Goal: Information Seeking & Learning: Learn about a topic

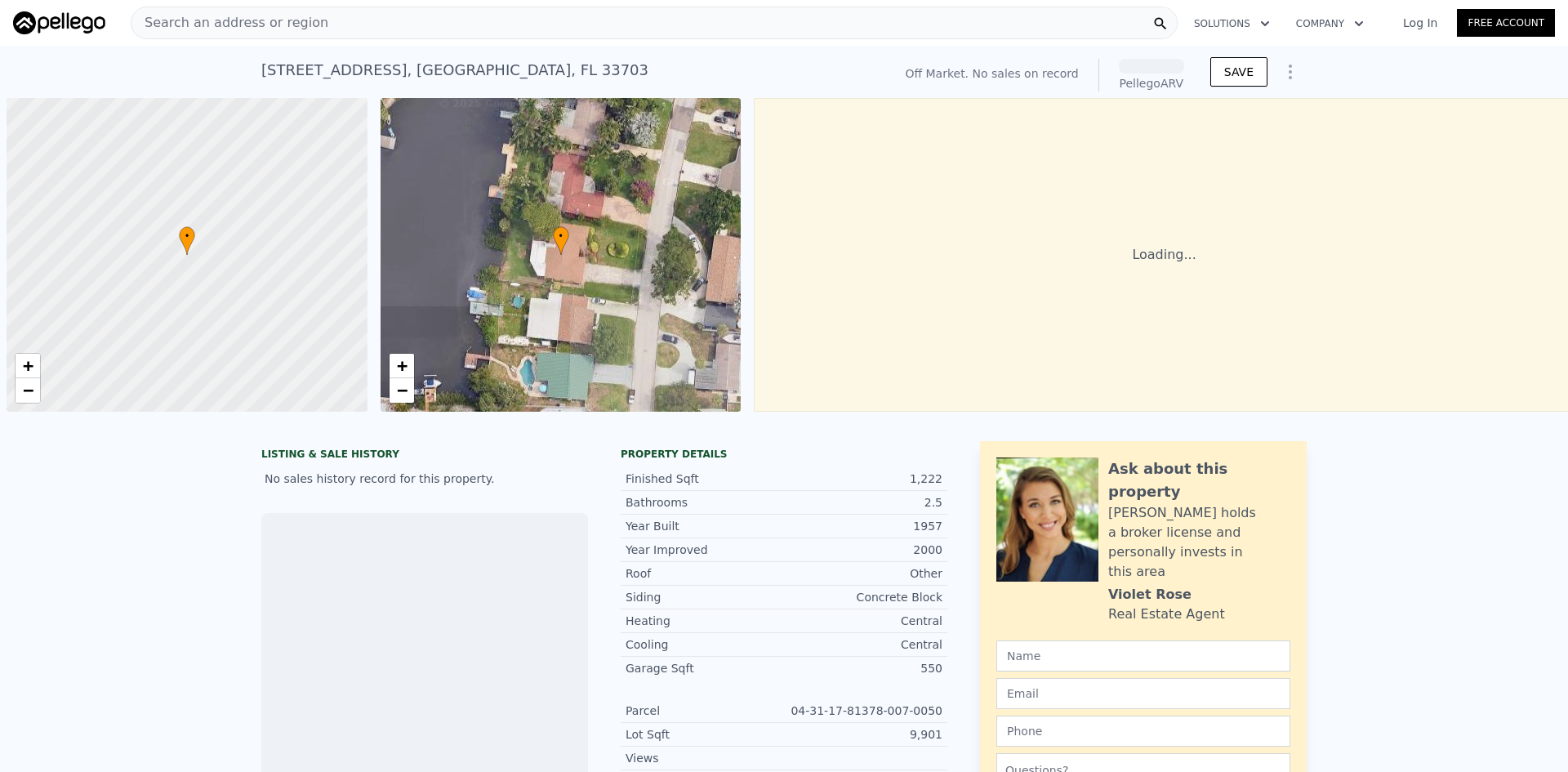
scroll to position [0, 7]
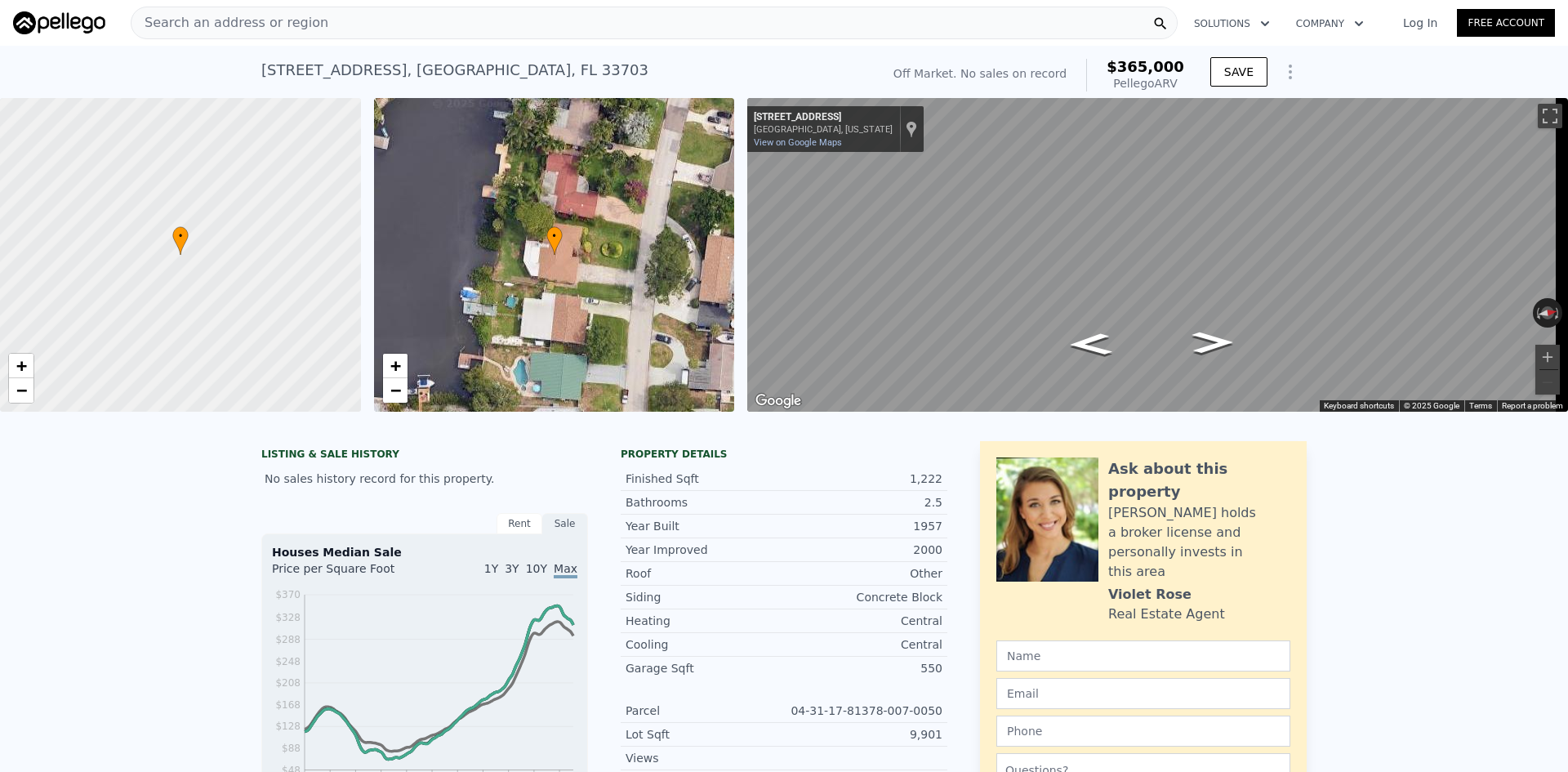
click at [359, 23] on div "Search an address or region" at bounding box center [654, 23] width 1047 height 32
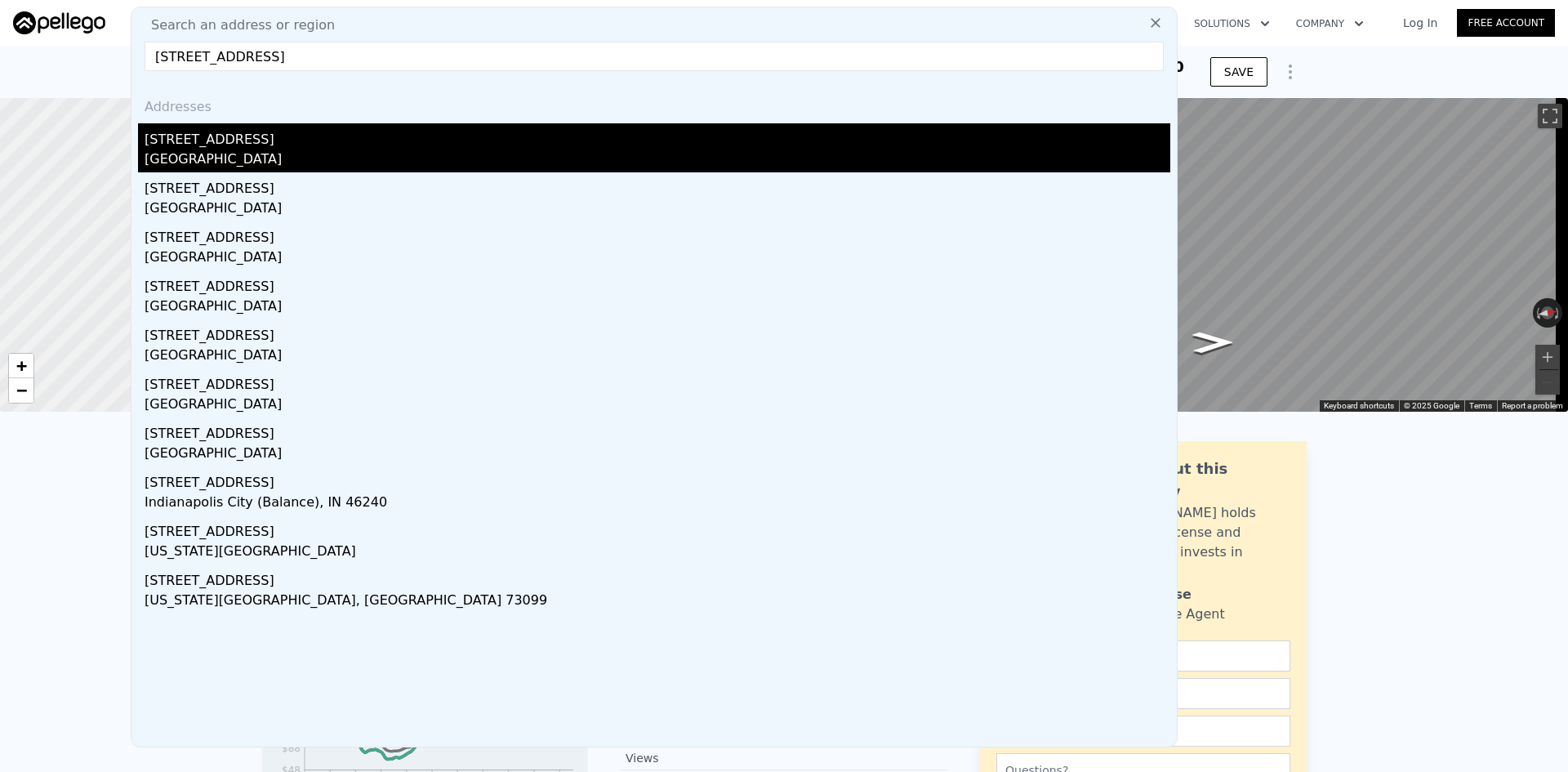
type input "[STREET_ADDRESS]"
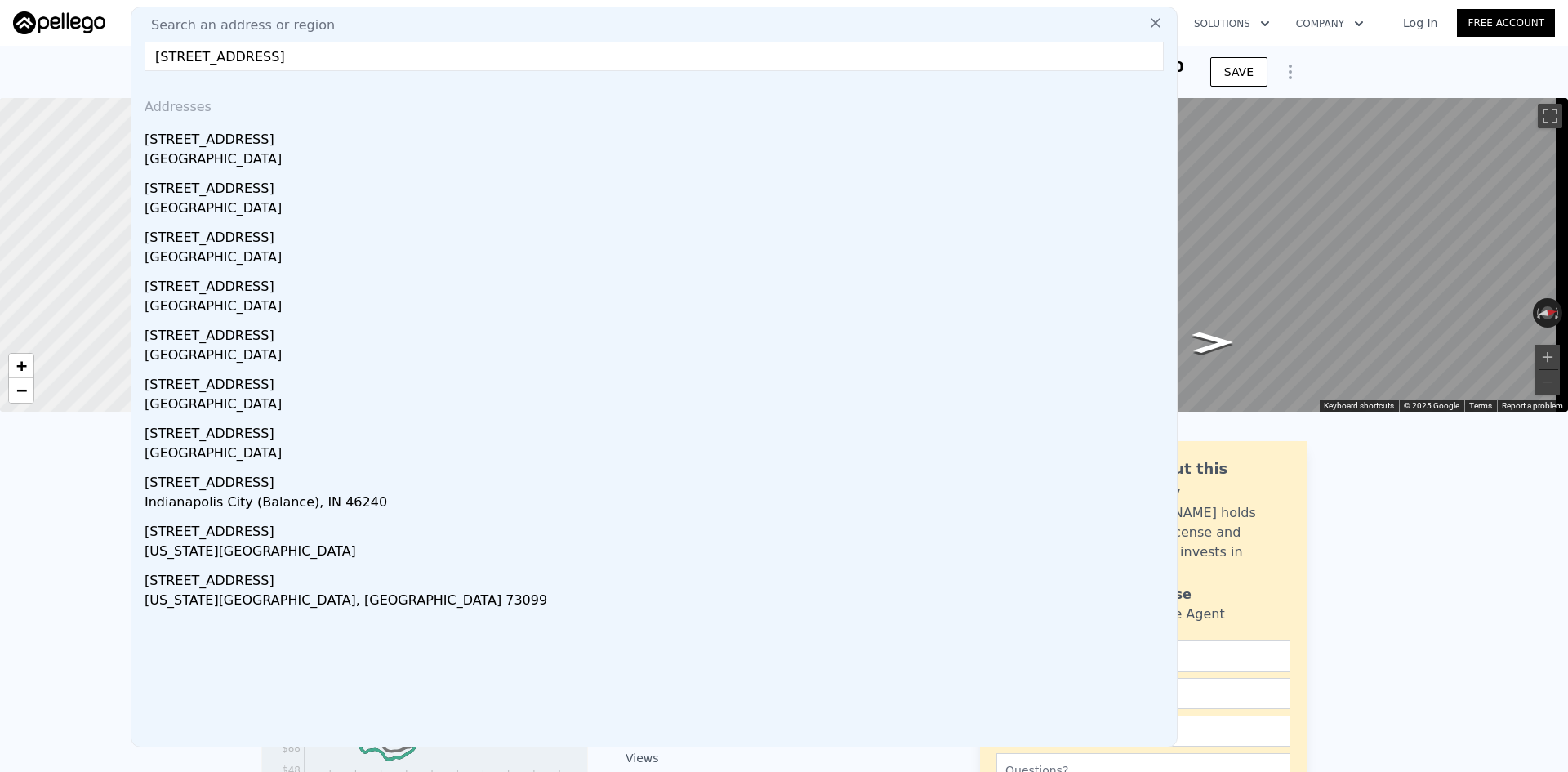
click at [238, 141] on div "[STREET_ADDRESS]" at bounding box center [657, 137] width 1026 height 27
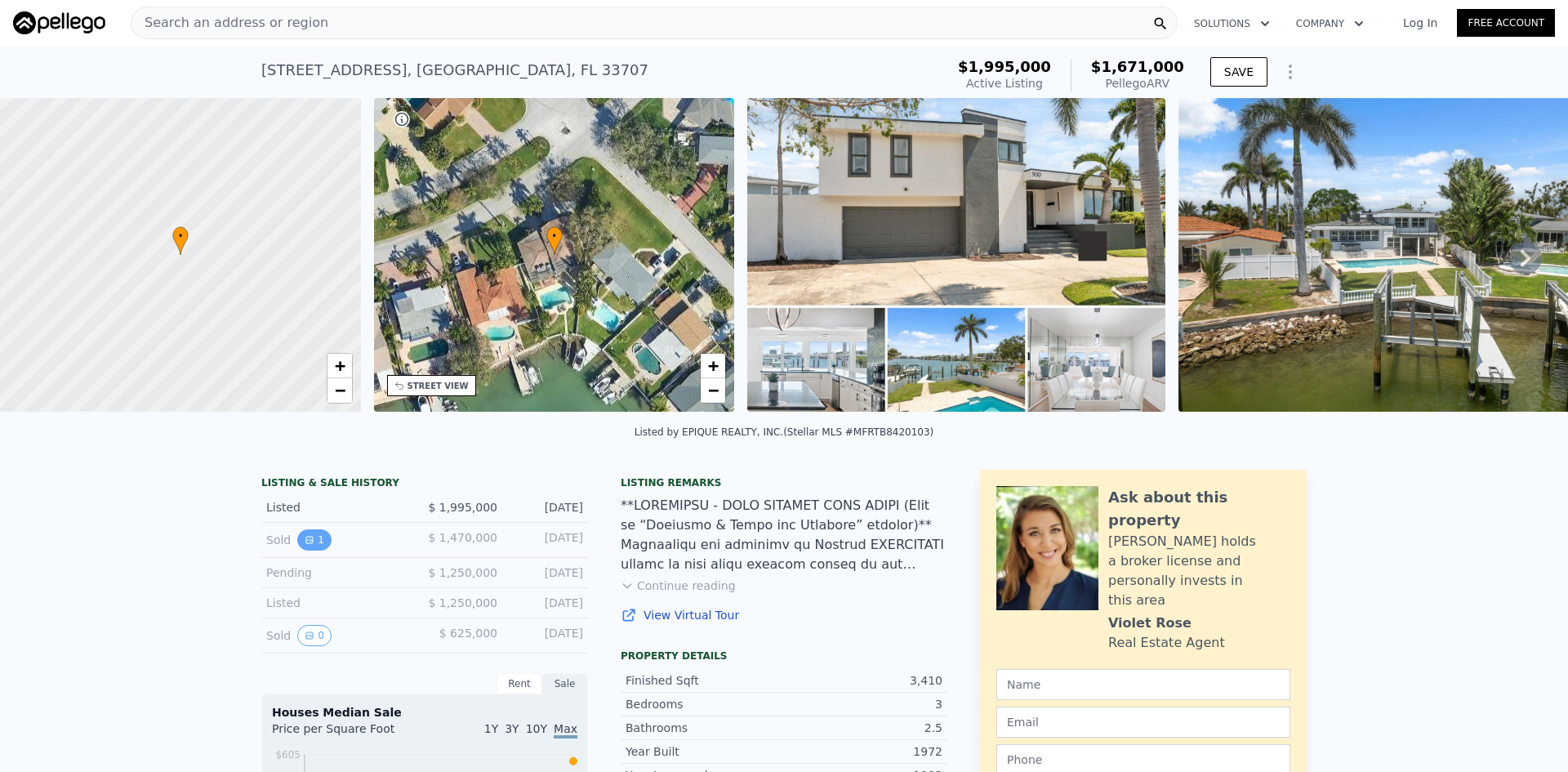
click at [312, 550] on button "1" at bounding box center [314, 540] width 34 height 22
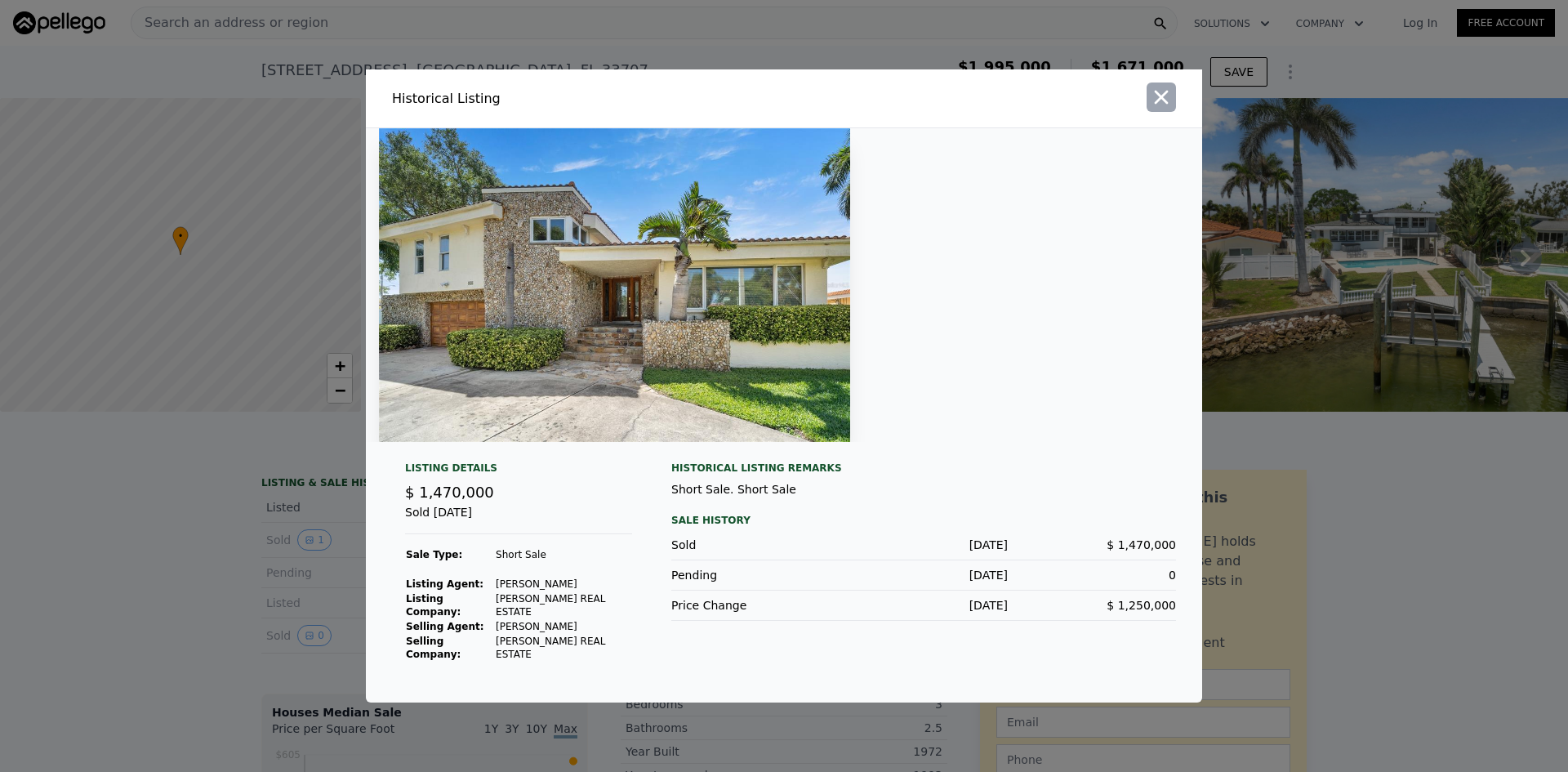
click at [1159, 109] on icon "button" at bounding box center [1161, 96] width 23 height 23
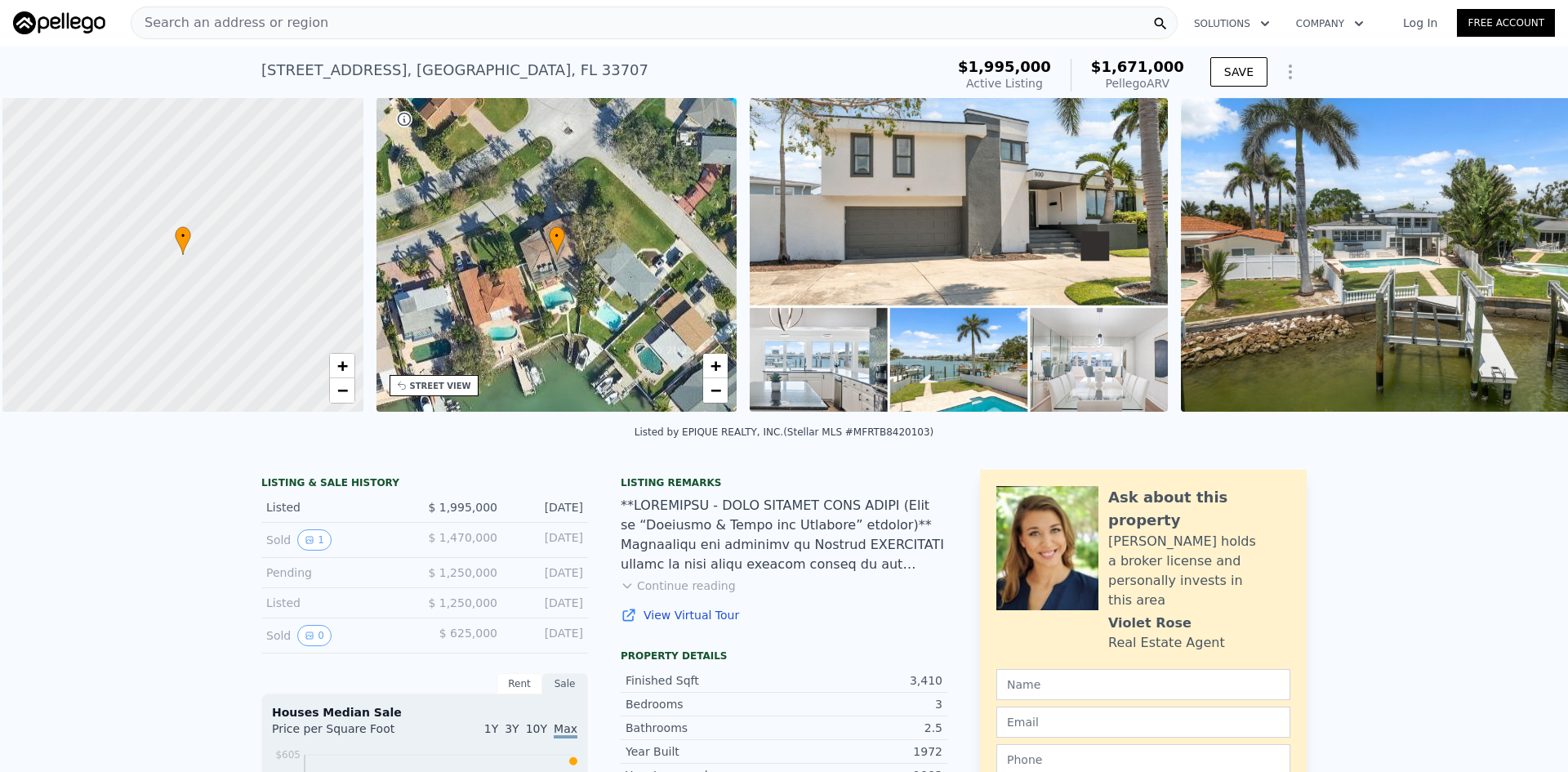
scroll to position [0, 7]
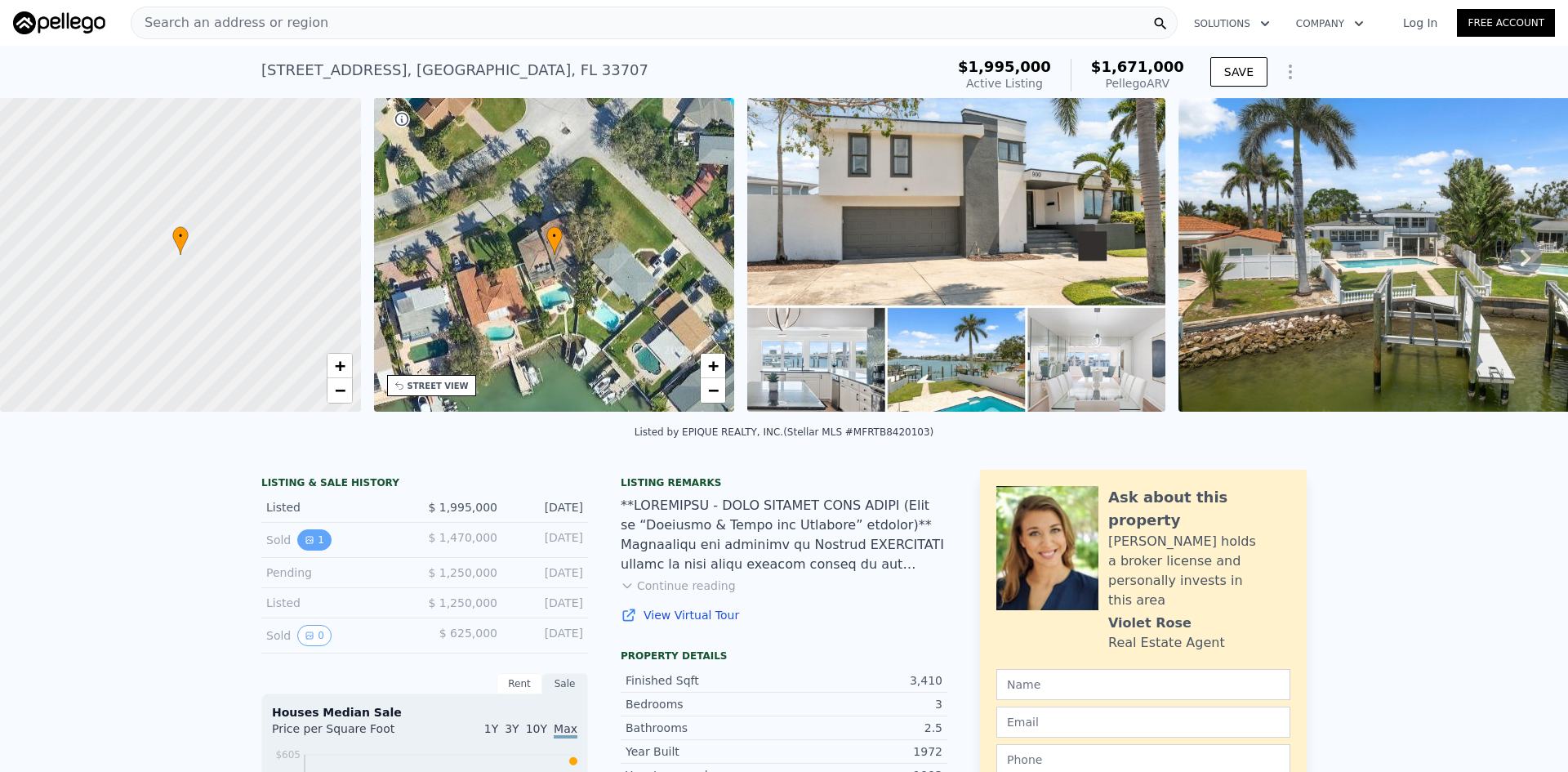
click at [298, 549] on button "1" at bounding box center [314, 540] width 34 height 22
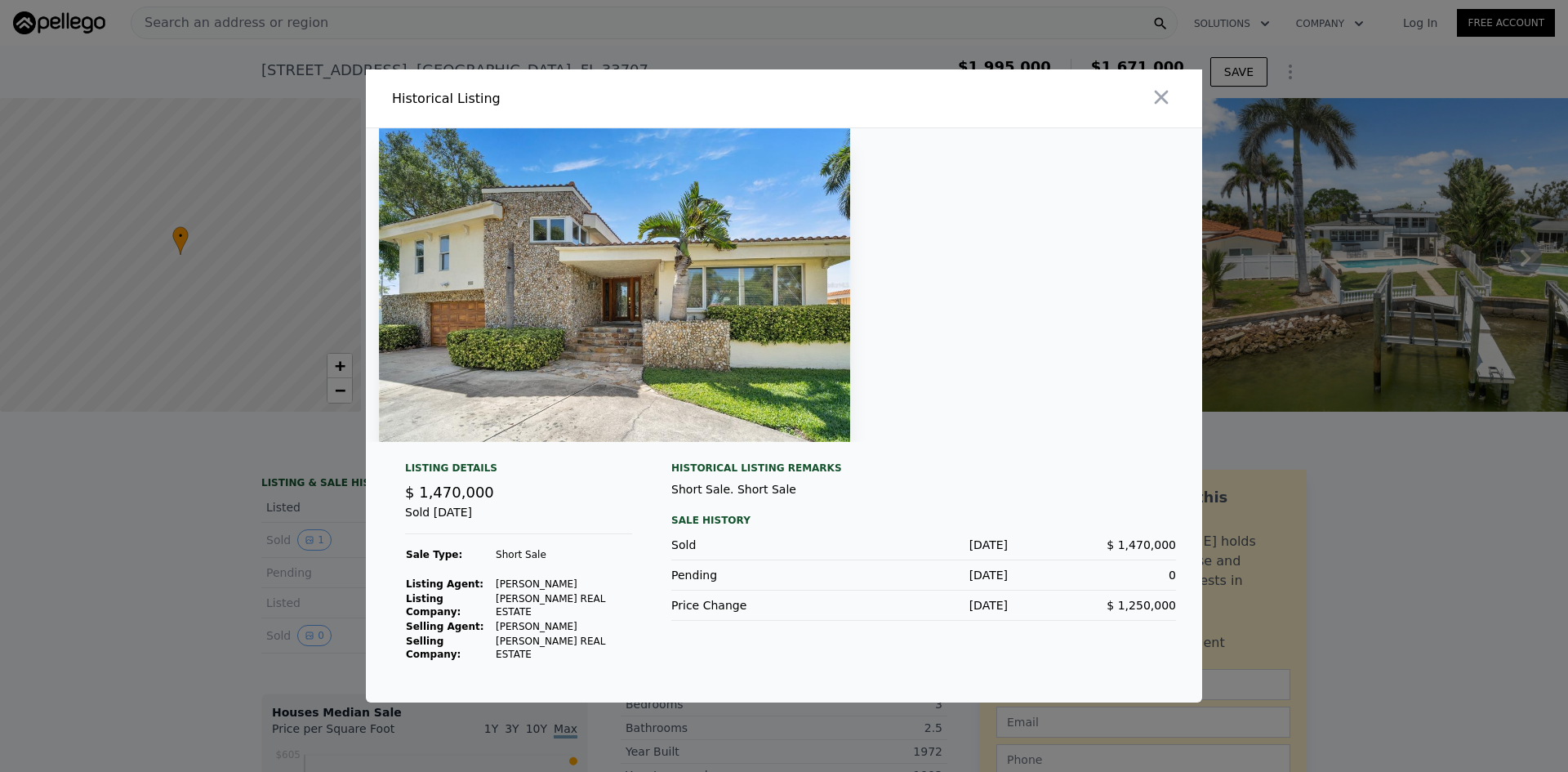
click at [618, 329] on img at bounding box center [615, 285] width 472 height 313
click at [1159, 104] on icon "button" at bounding box center [1161, 96] width 23 height 23
